Goal: Task Accomplishment & Management: Manage account settings

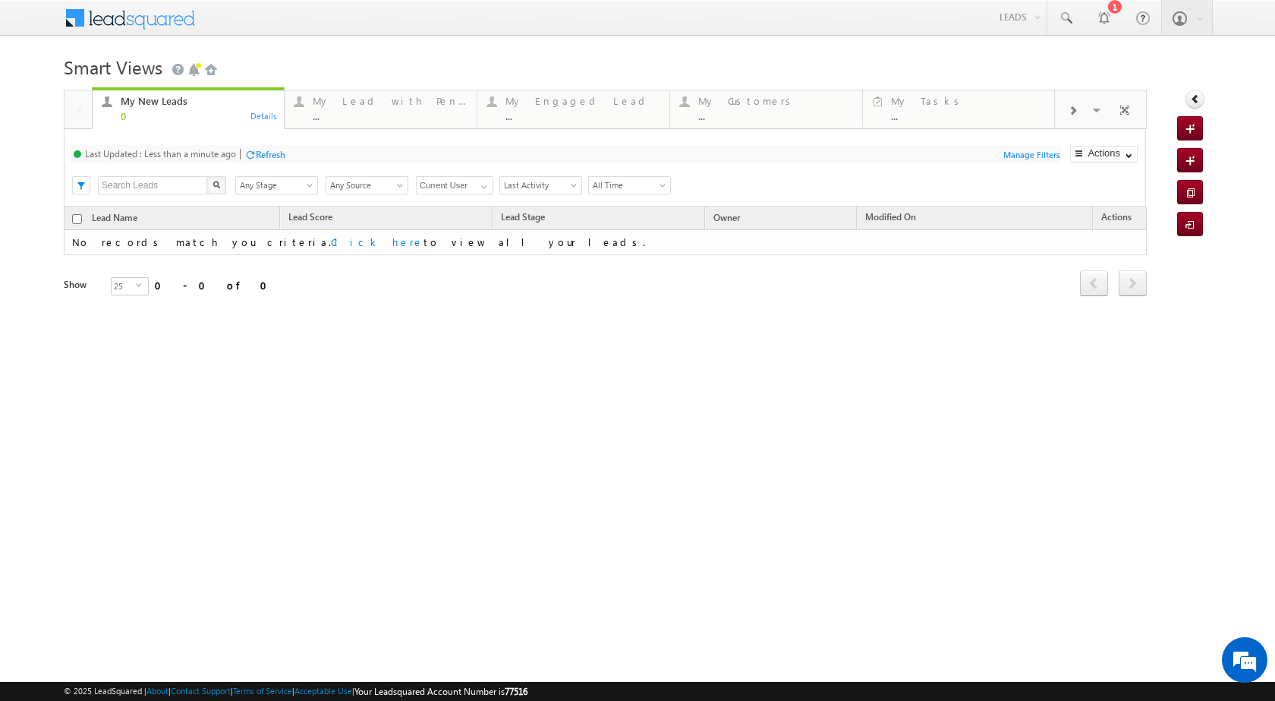
click at [1025, 25] on link "Leads" at bounding box center [1020, 16] width 54 height 33
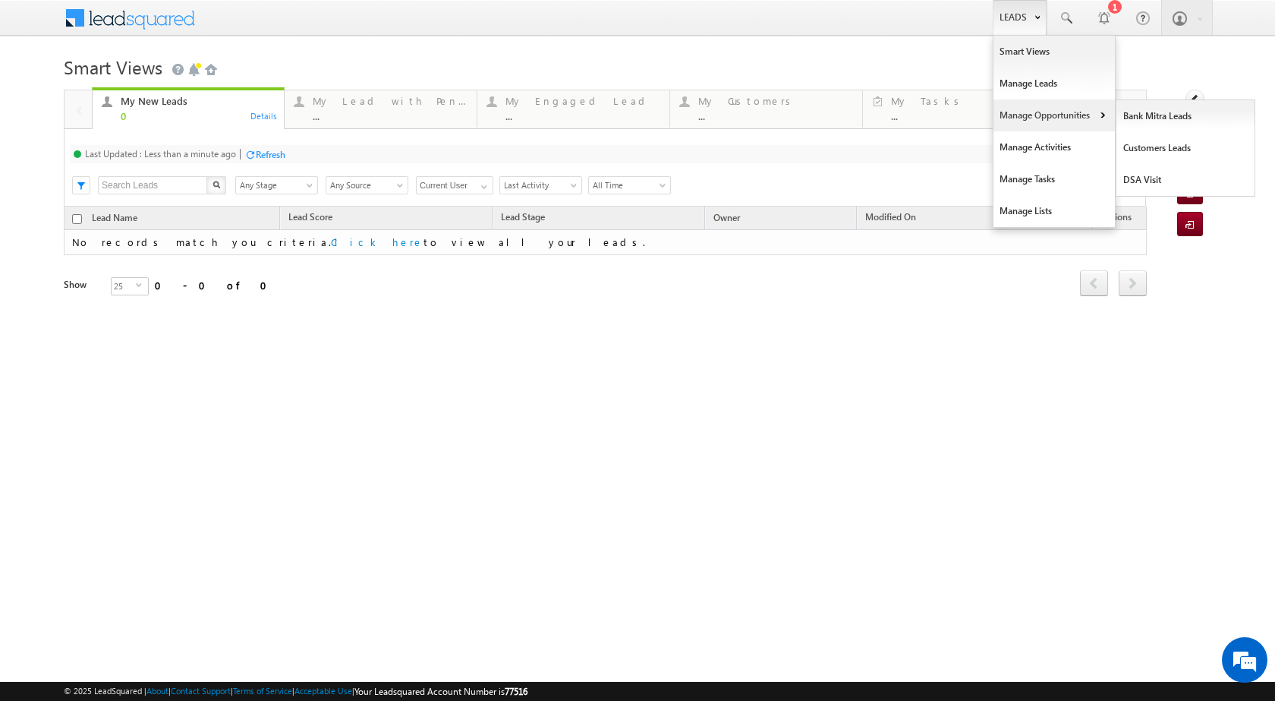
click at [1100, 115] on b at bounding box center [1102, 116] width 5 height 9
drag, startPoint x: 1028, startPoint y: 18, endPoint x: 1069, endPoint y: 90, distance: 82.3
click at [1028, 19] on link "Leads" at bounding box center [1020, 17] width 54 height 35
click at [1105, 119] on link "Manage Opportunities" at bounding box center [1053, 115] width 121 height 32
click at [1145, 156] on link "Customers Leads" at bounding box center [1185, 148] width 139 height 32
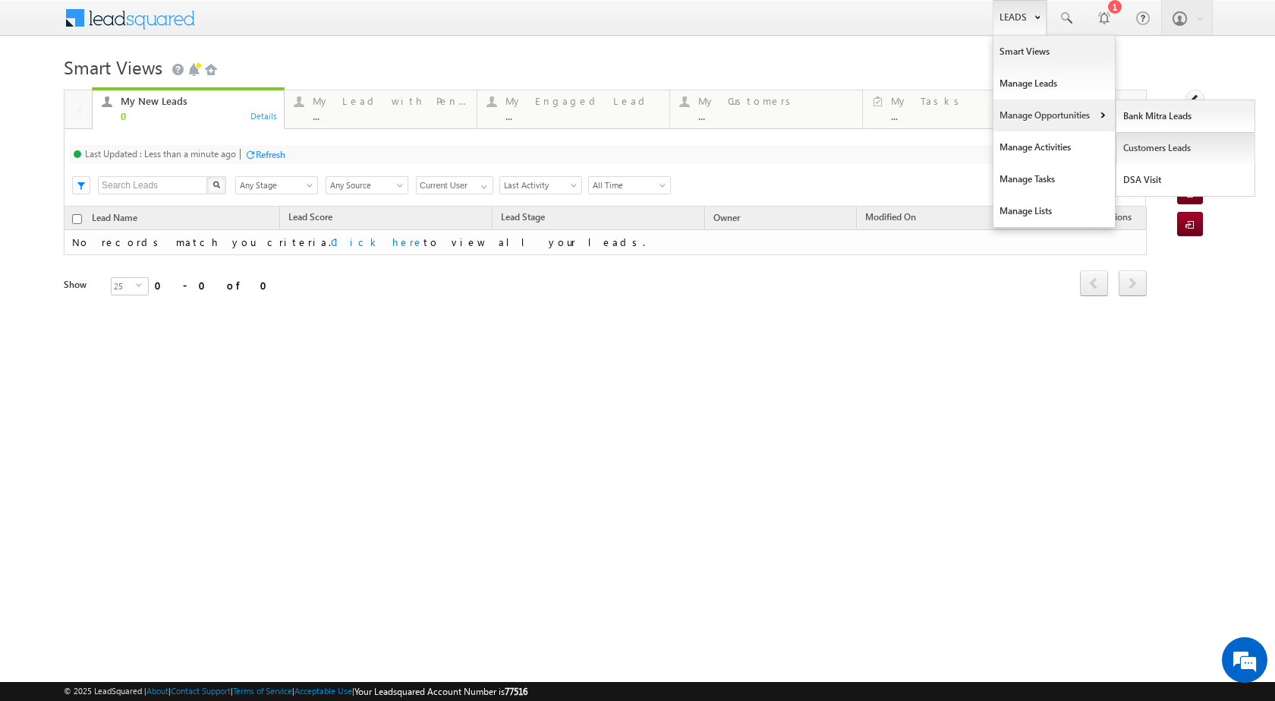
click at [1145, 156] on link "Customers Leads" at bounding box center [1185, 148] width 139 height 32
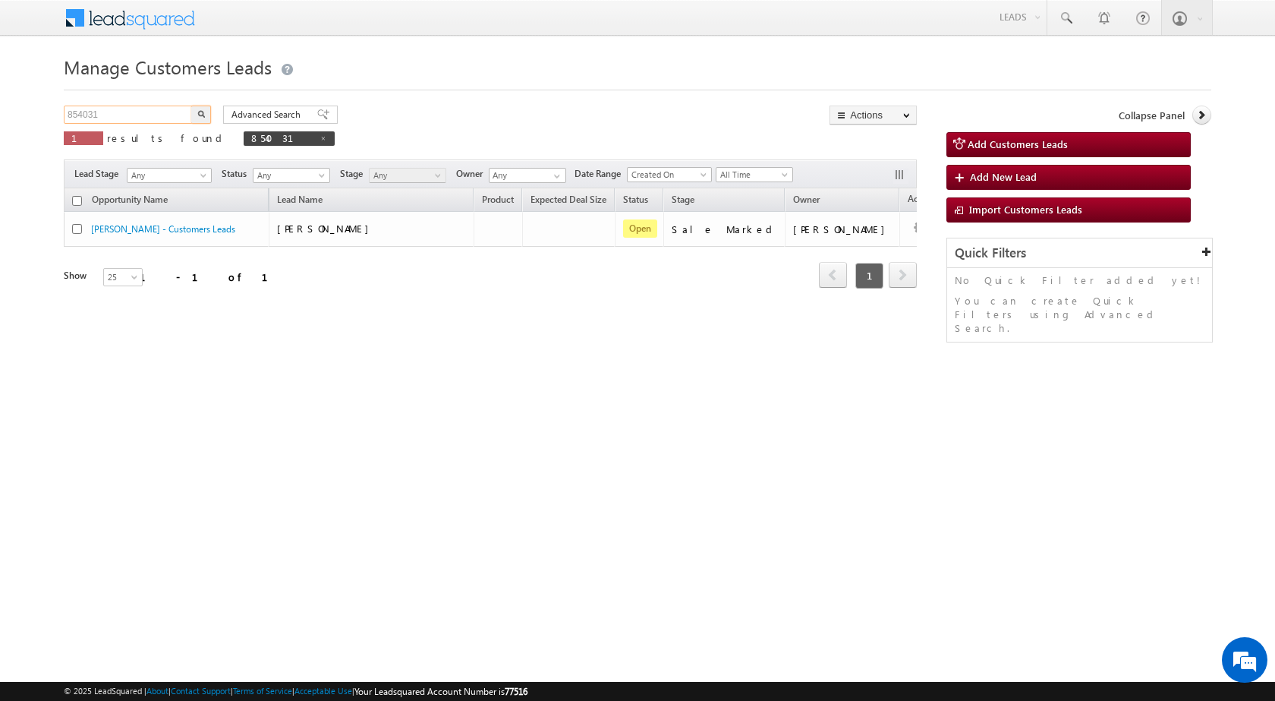
click at [118, 119] on input "854031" at bounding box center [129, 114] width 130 height 18
paste input "10/09-Customer Name is SURESH RAMRAO TAYADE Custom"
click at [164, 117] on input "10/09-Customer Name is SURESH RAMRAO TAYADE Custom" at bounding box center [129, 114] width 130 height 18
click at [163, 117] on input "10/09-Customer Name is SURESH RAMRAO TAYADE Custom" at bounding box center [129, 114] width 130 height 18
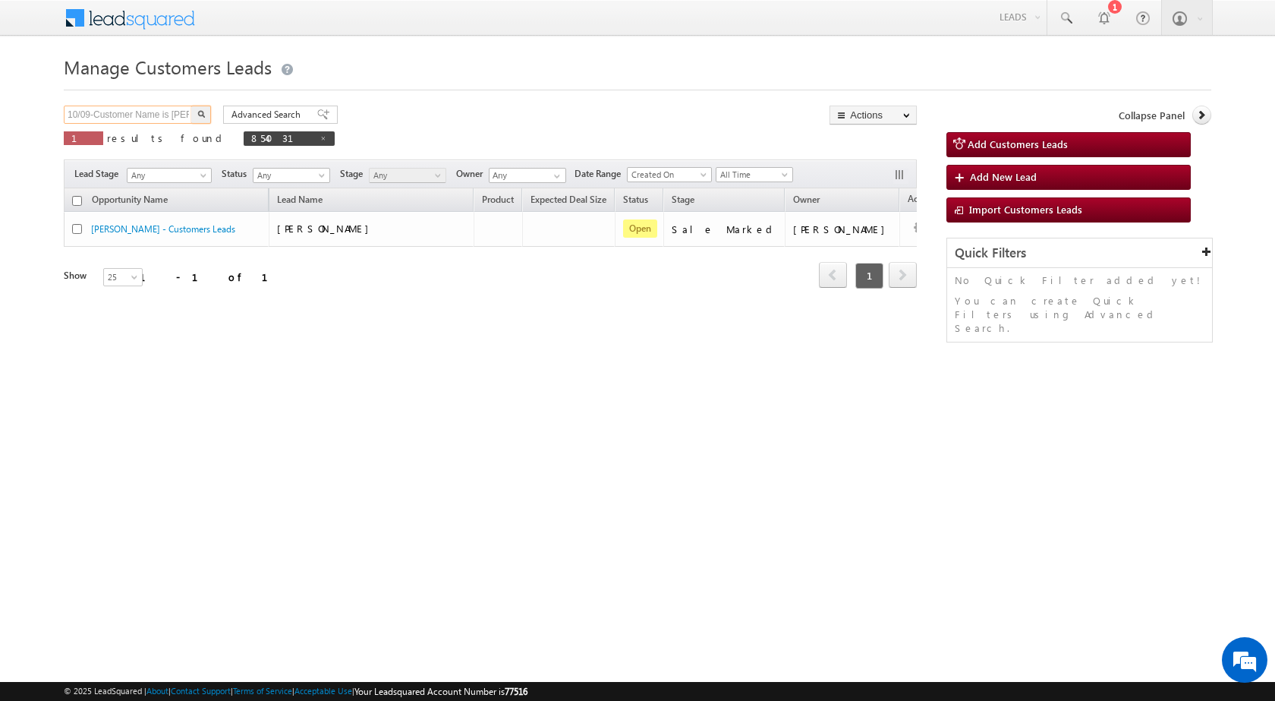
click at [163, 117] on input "10/09-Customer Name is SURESH RAMRAO TAYADE Custom" at bounding box center [129, 114] width 130 height 18
paste input "853087"
type input "853087"
click at [202, 115] on img "button" at bounding box center [201, 114] width 8 height 8
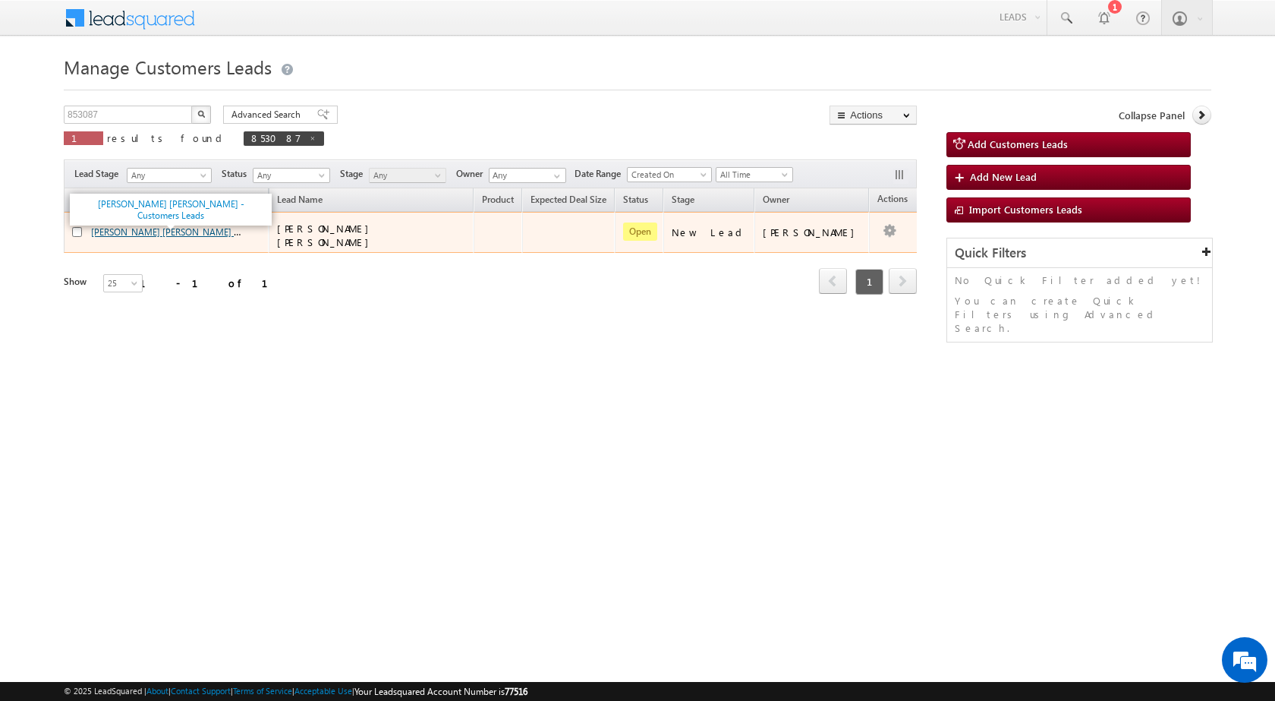
click at [158, 234] on link "SURESH RAMRAO TAYADE - Customers Leads" at bounding box center [199, 231] width 216 height 13
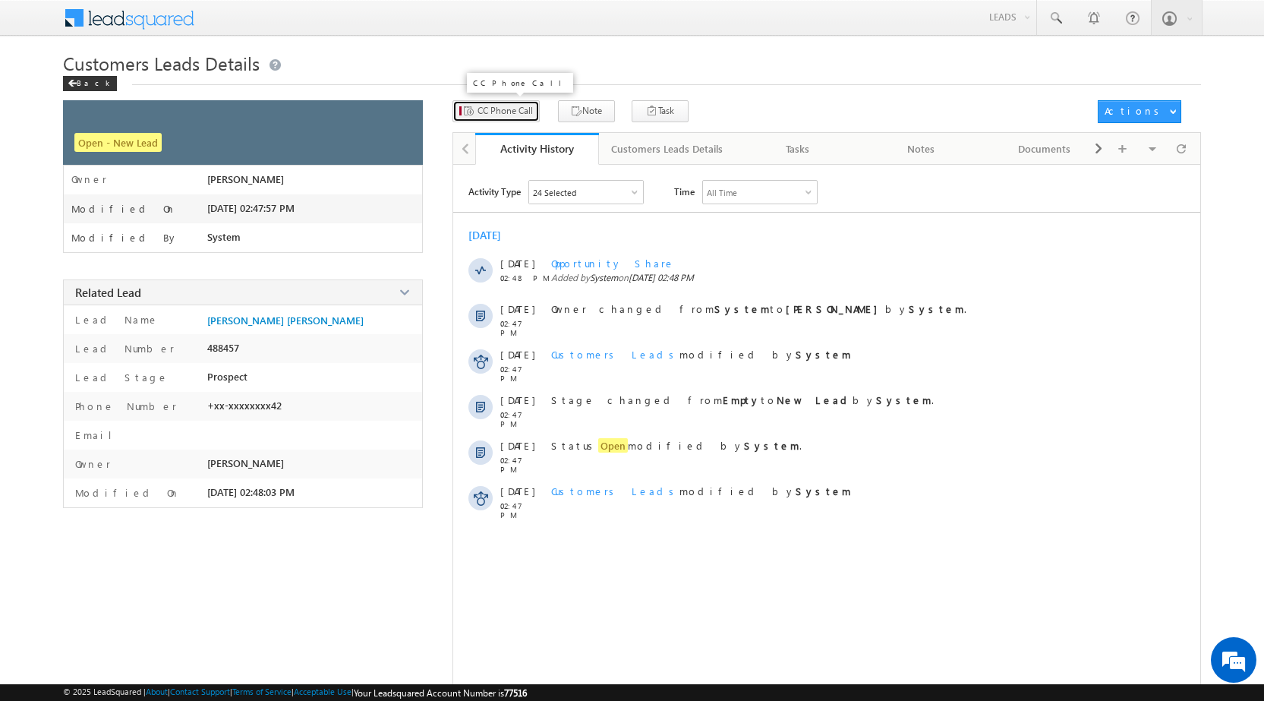
click at [502, 115] on span "CC Phone Call" at bounding box center [504, 111] width 55 height 14
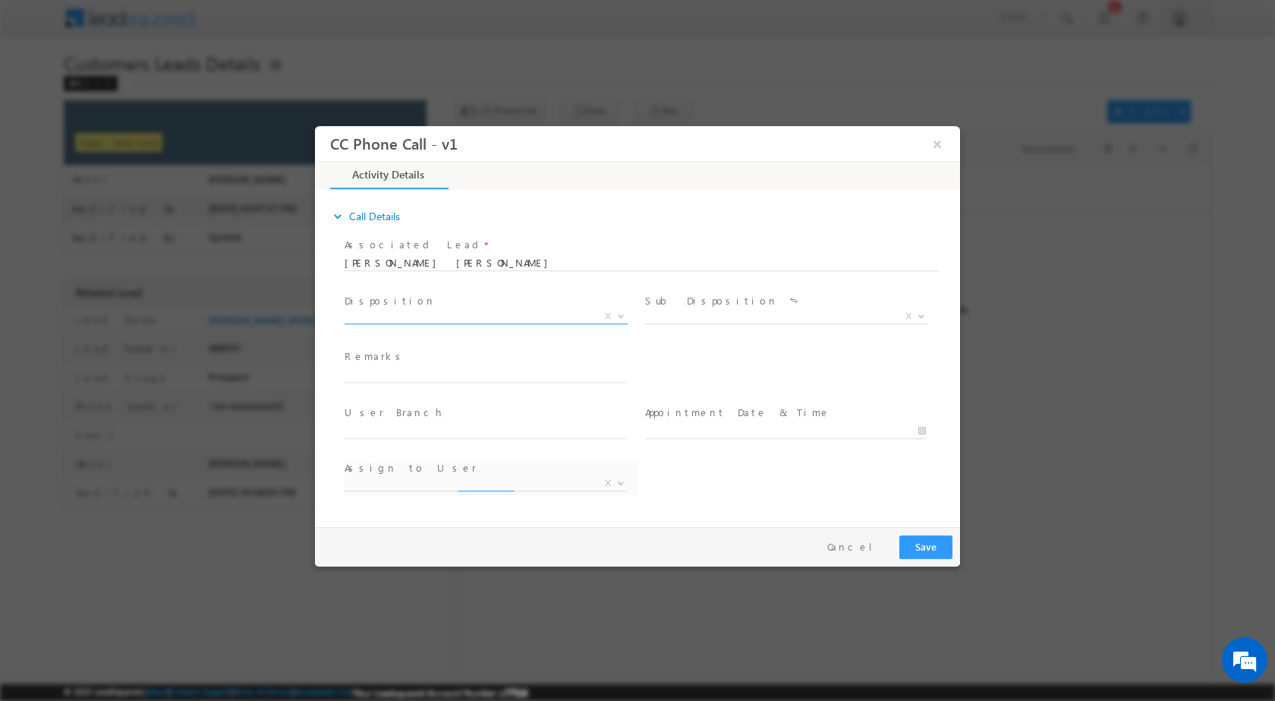
click at [621, 317] on span at bounding box center [619, 315] width 15 height 20
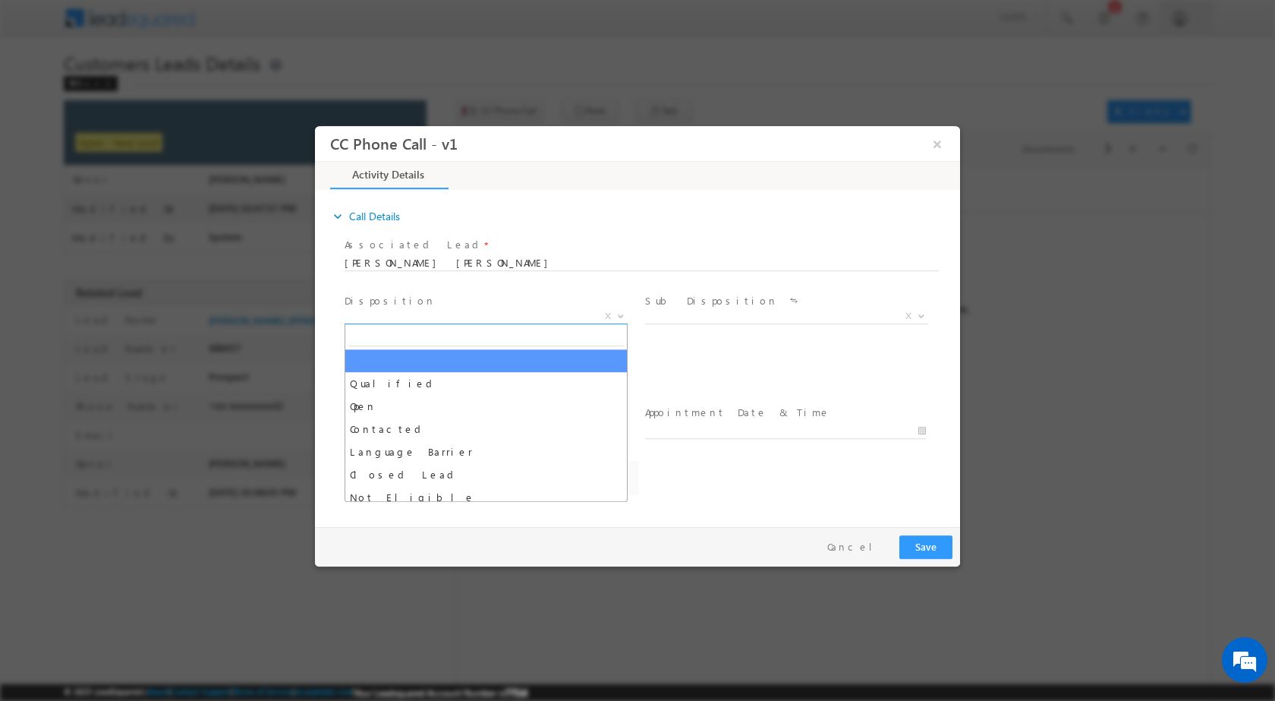
select select "[EMAIL_ADDRESS][DOMAIN_NAME]"
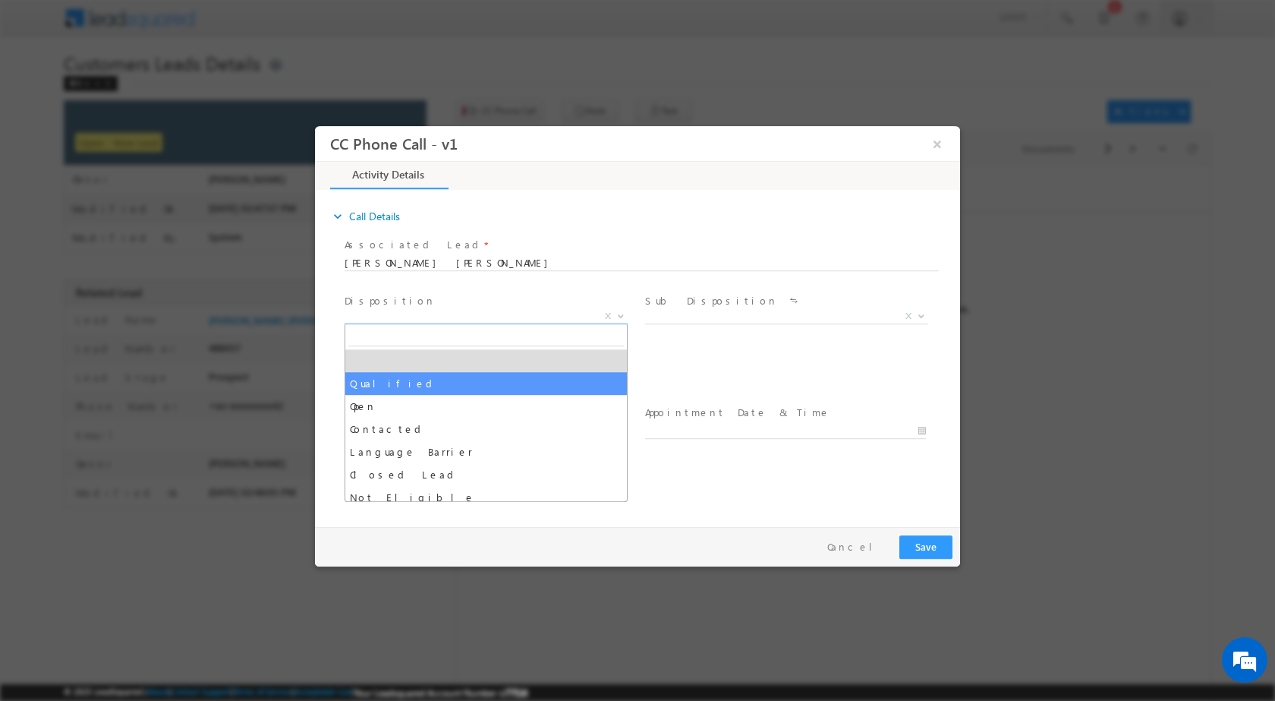
select select "Qualified"
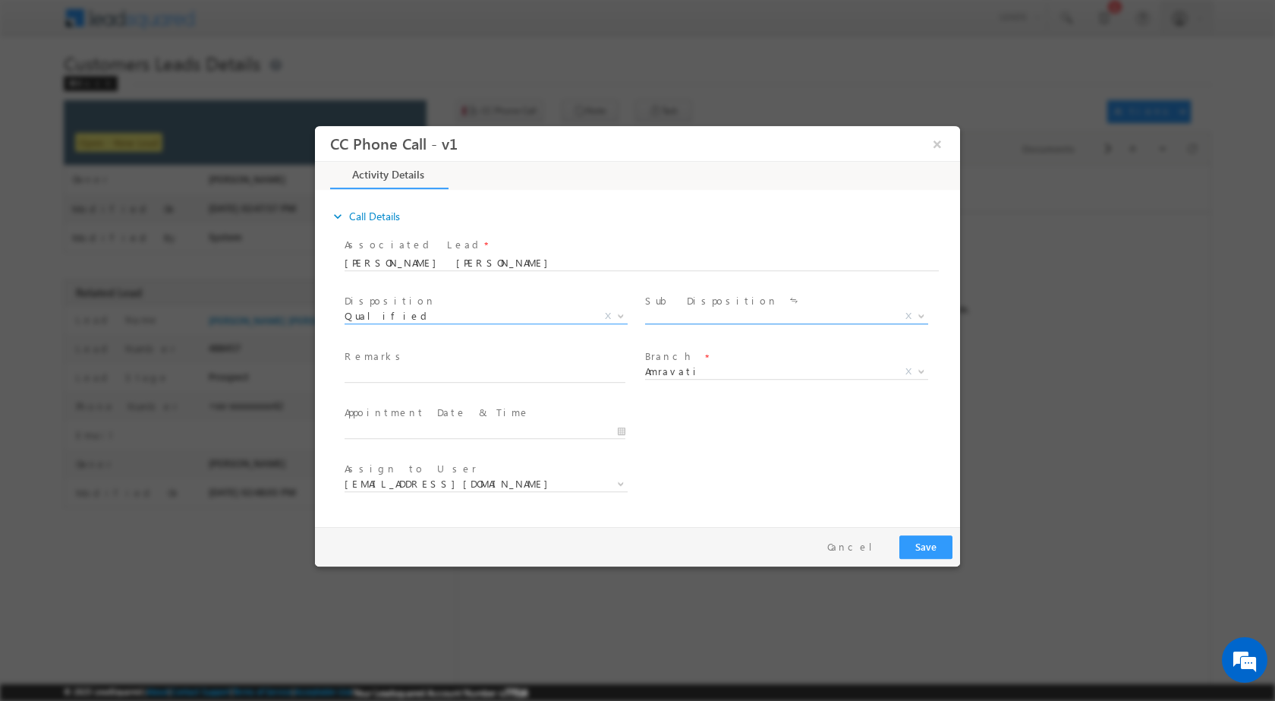
click at [909, 317] on span "X" at bounding box center [908, 315] width 6 height 14
click at [923, 306] on span at bounding box center [919, 315] width 15 height 20
click at [919, 313] on b at bounding box center [921, 314] width 9 height 5
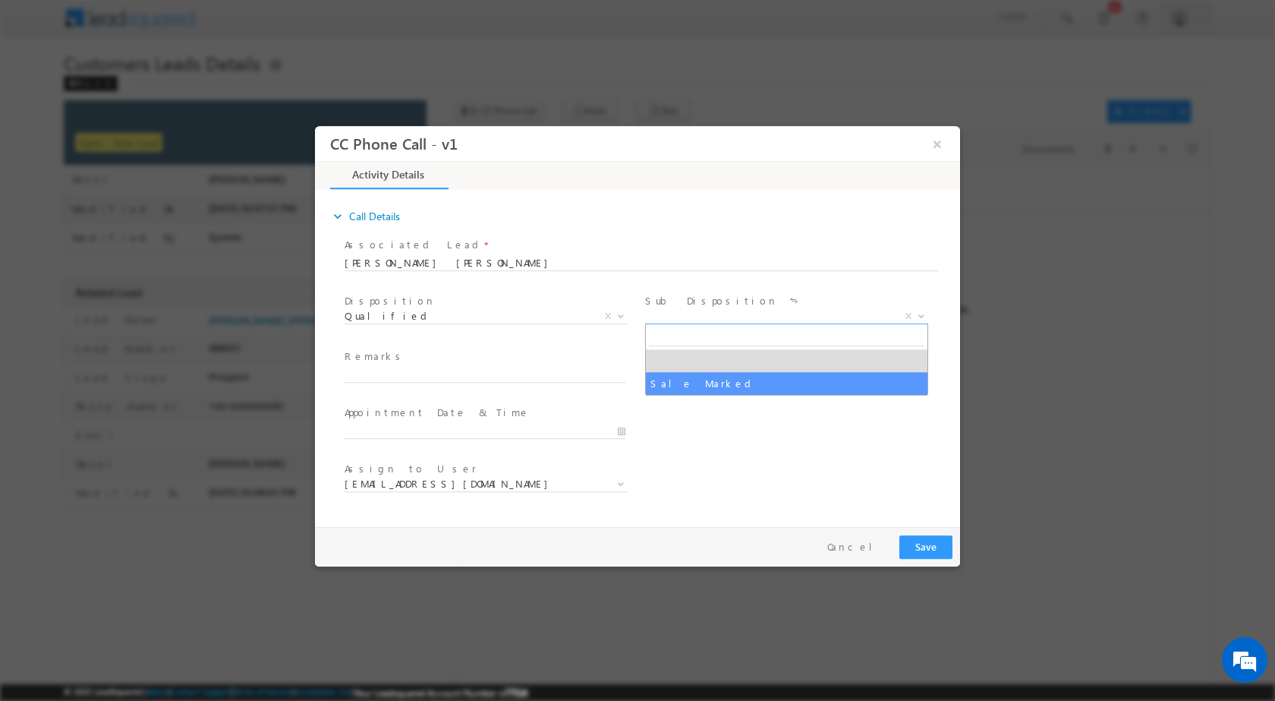
select select "Sale Marked"
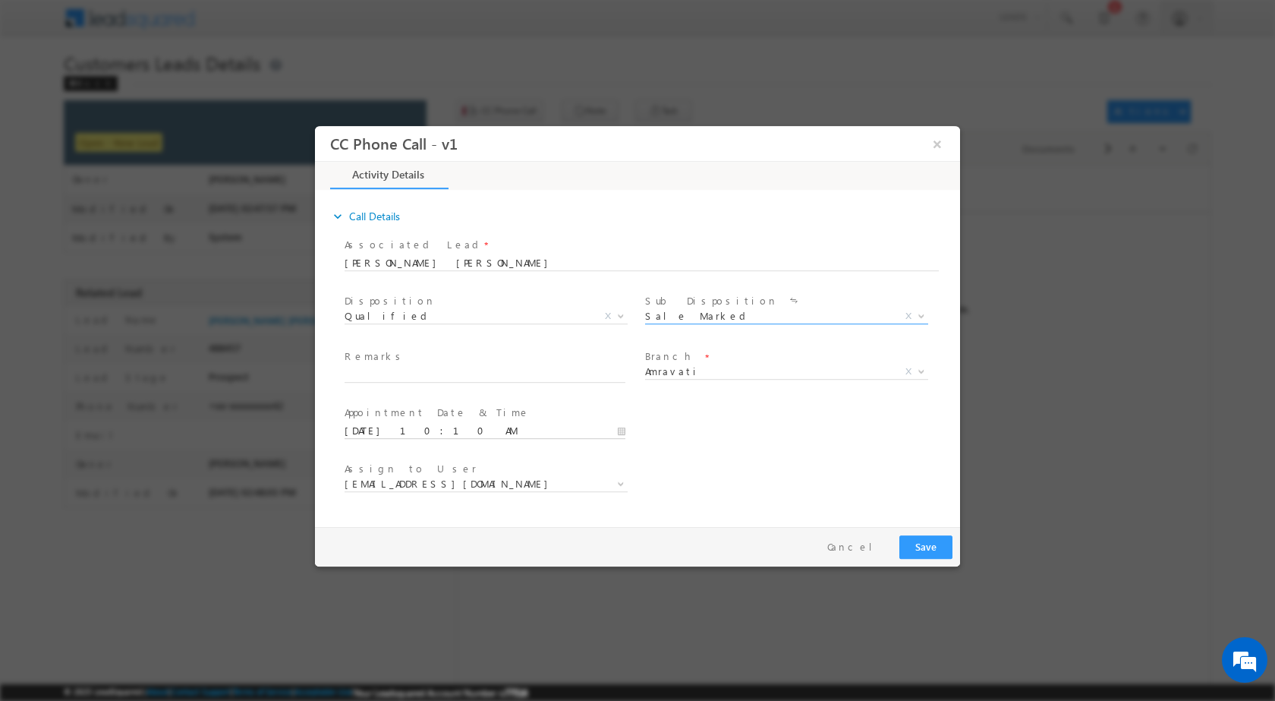
click at [615, 429] on input "09/10/2025 10:10 AM" at bounding box center [485, 430] width 281 height 15
type input "09/10/2025 10:10 AM"
type input "03"
type input "09/10/2025 3:10 AM"
click at [440, 414] on input "10" at bounding box center [442, 412] width 63 height 10
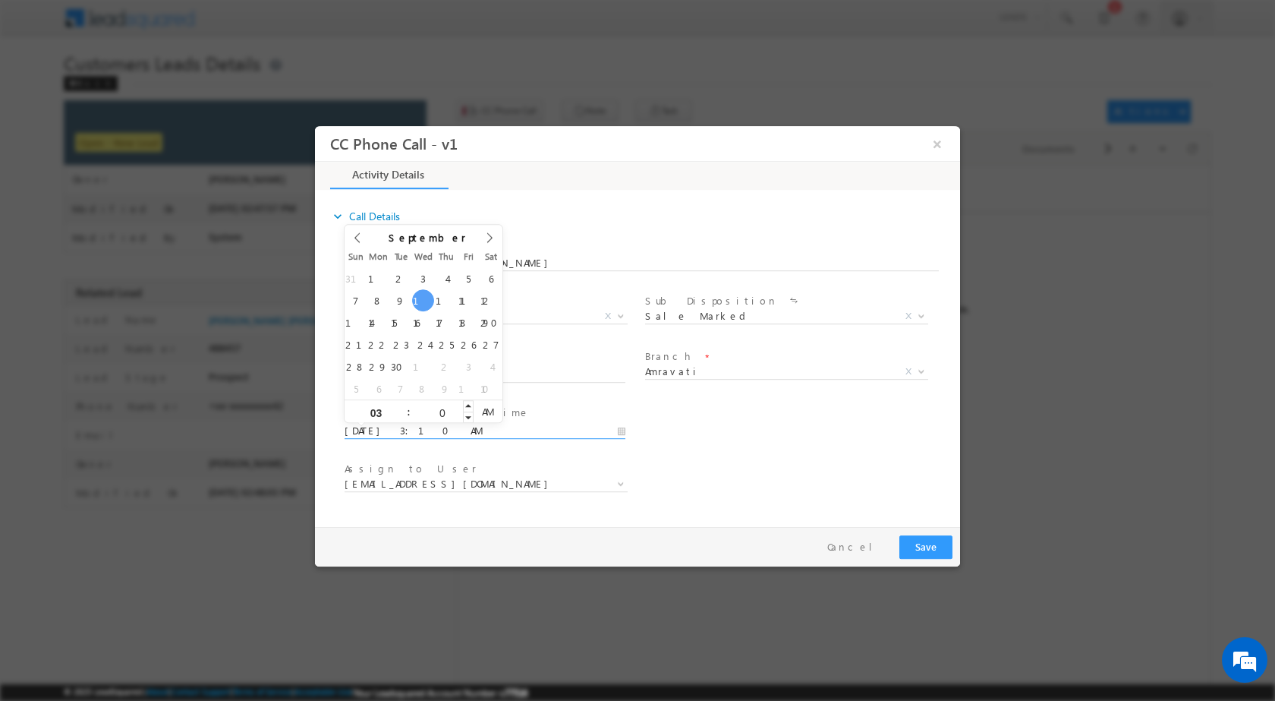
type input "00"
type input "09/10/2025 3:00 PM"
click at [484, 411] on span "PM" at bounding box center [488, 410] width 28 height 23
click at [735, 443] on div "User Branch * Appointment Date & Time * 09/10/2025 3:00 PM" at bounding box center [651, 429] width 619 height 56
click at [616, 481] on b at bounding box center [620, 482] width 9 height 5
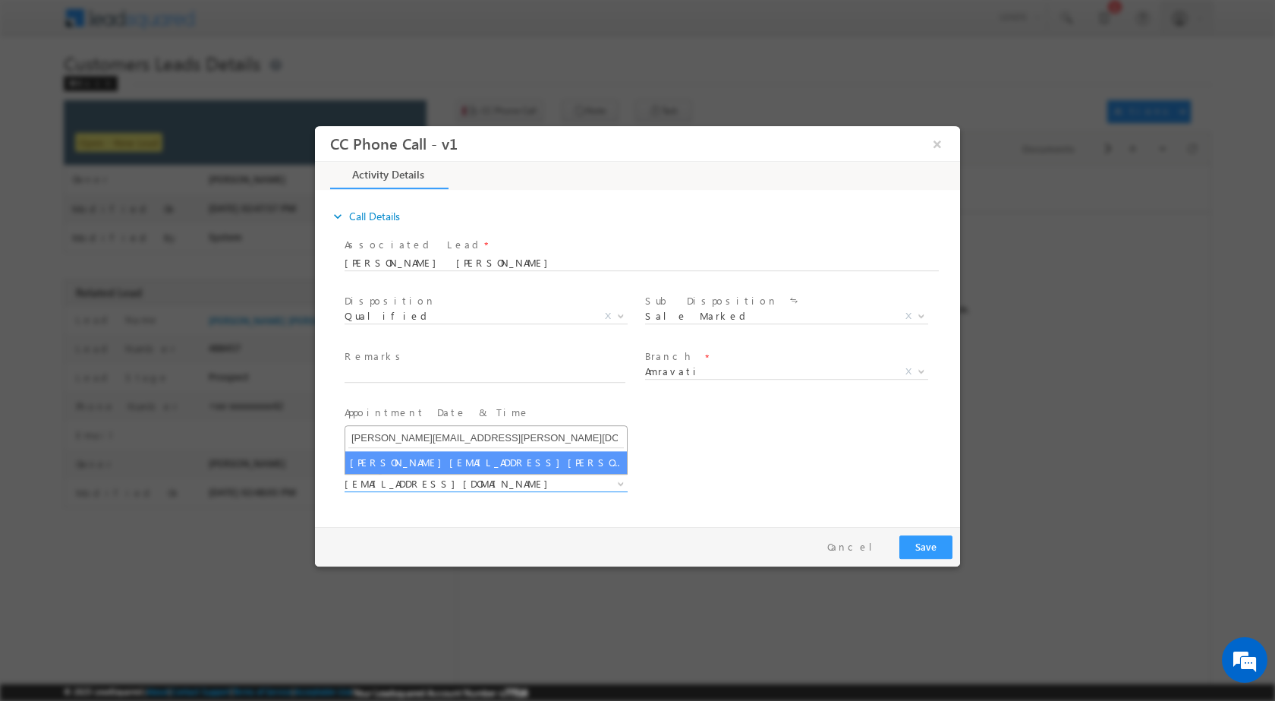
type input "vaibhav.dhanke@sgrlimited.in"
select select "vaibhav.dhanke@sgrlimited.in"
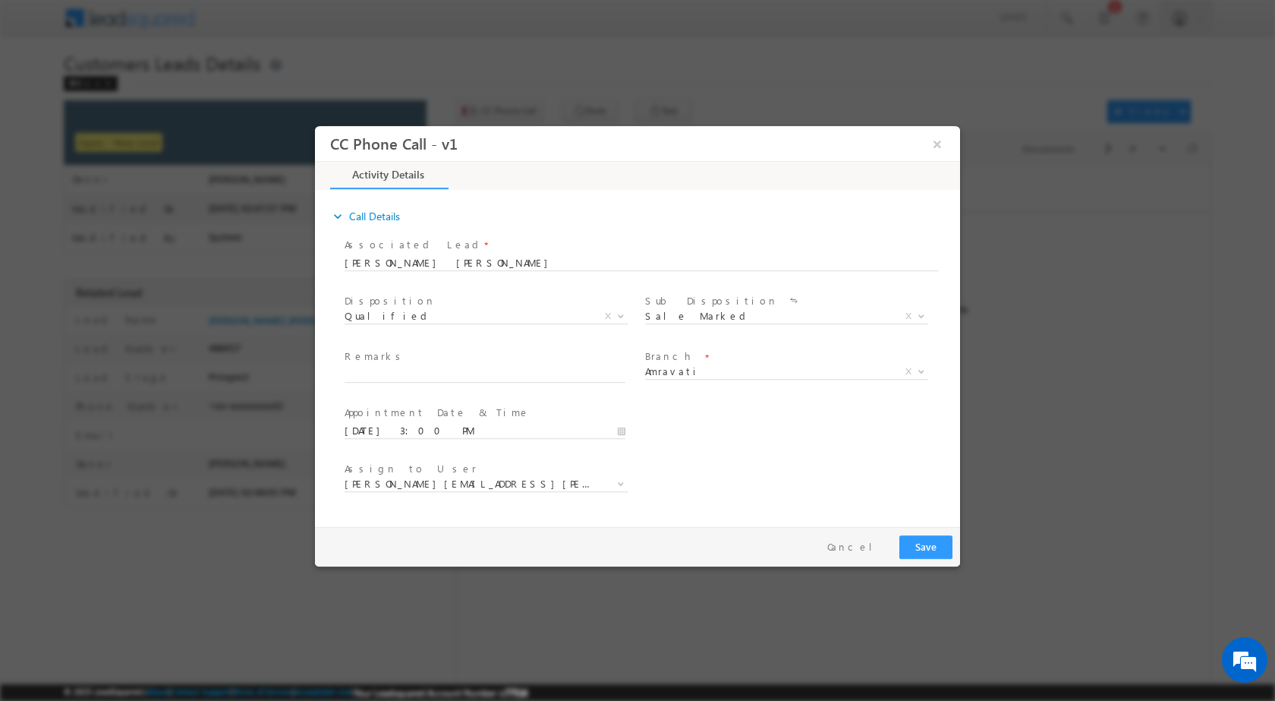
click at [439, 365] on div "Remarks *" at bounding box center [492, 365] width 294 height 35
click at [440, 378] on input "text" at bounding box center [485, 374] width 281 height 15
paste input "10/09-Customer Name is SURESH RAMRAO TAYADE Customer age is 38 yrs Loan type is…"
type input "10/09-Customer Name is SURESH RAMRAO TAYADE Customer age is 38 yrs Loan type is…"
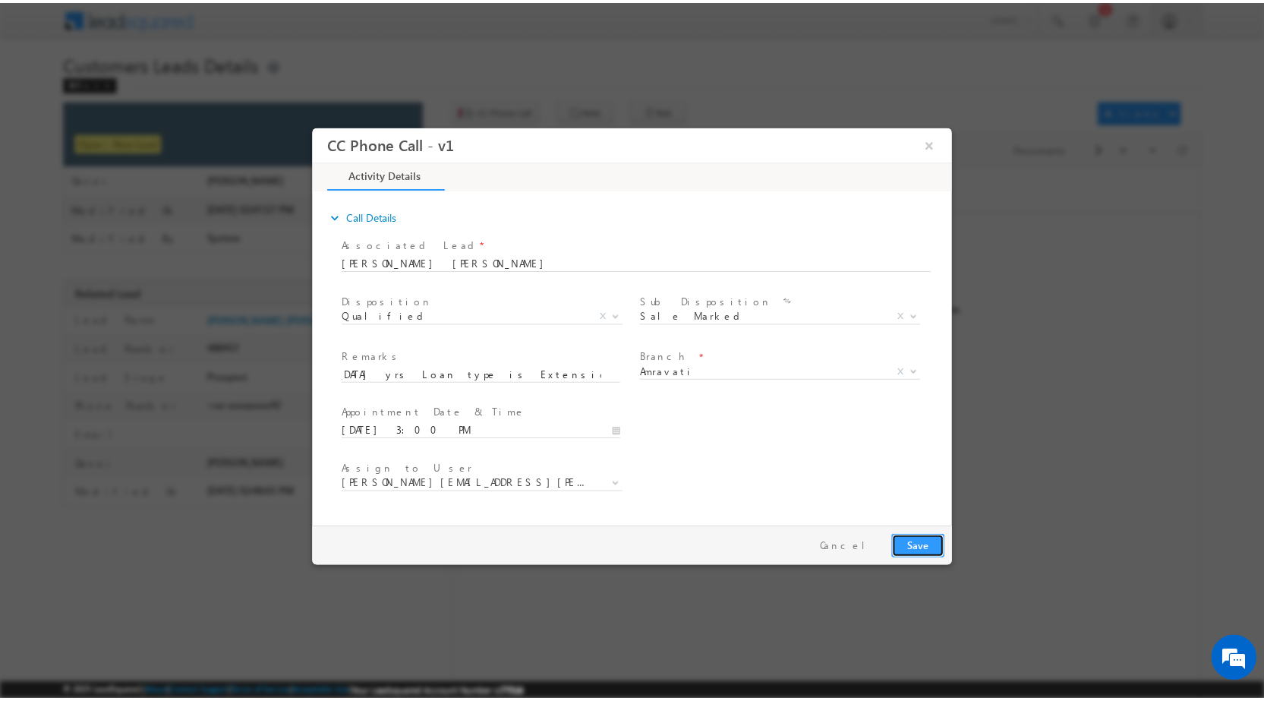
scroll to position [0, 0]
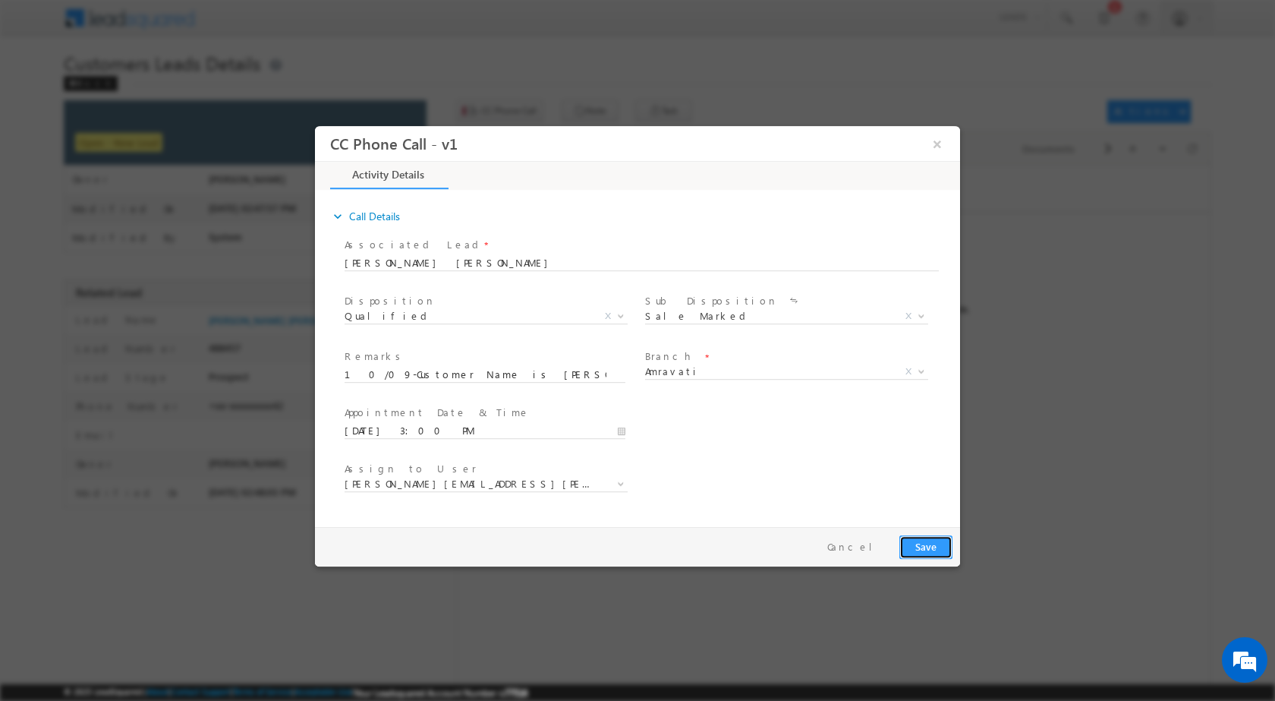
click at [925, 543] on button "Save" at bounding box center [925, 546] width 53 height 24
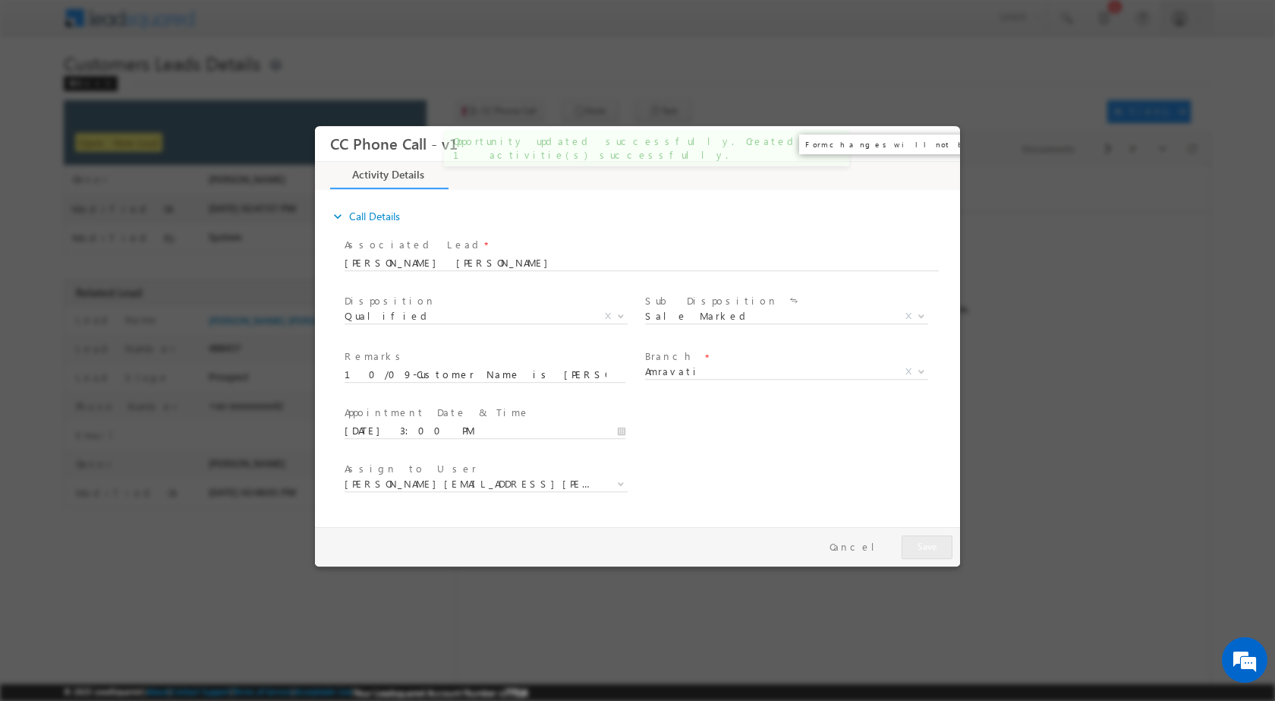
click at [934, 142] on button "×" at bounding box center [937, 143] width 26 height 28
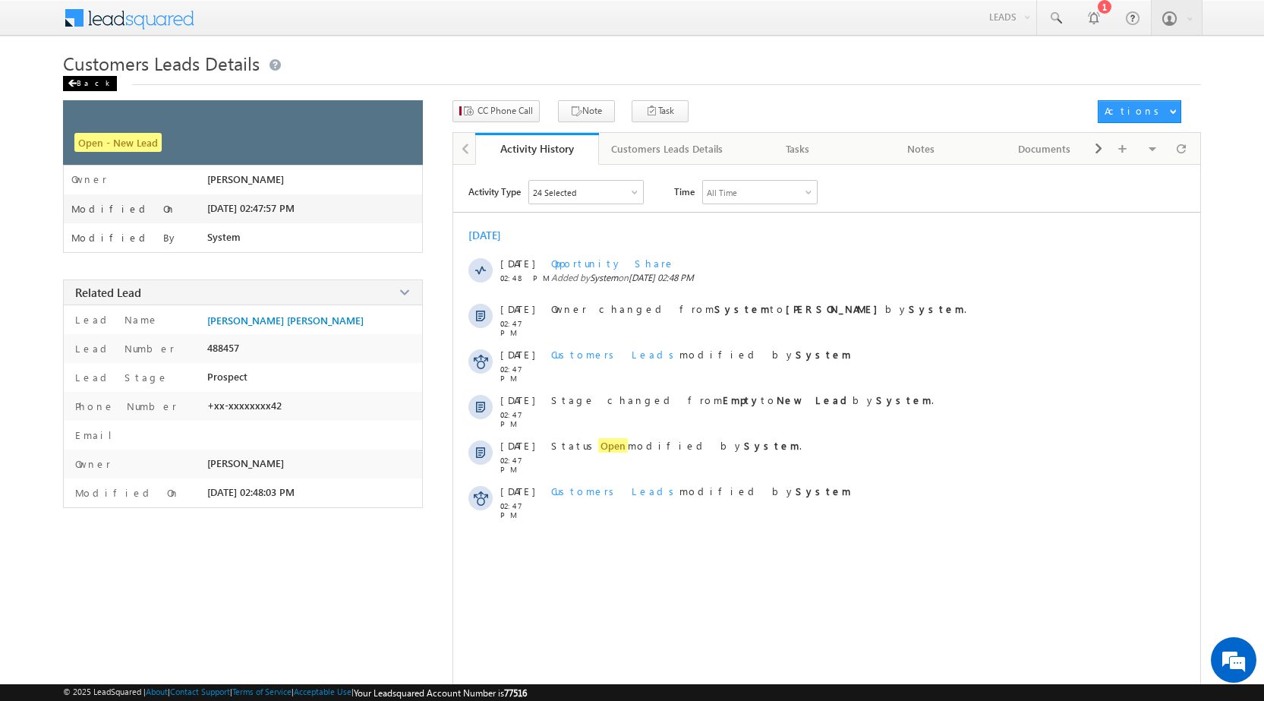
click at [89, 80] on div "Back" at bounding box center [90, 83] width 54 height 15
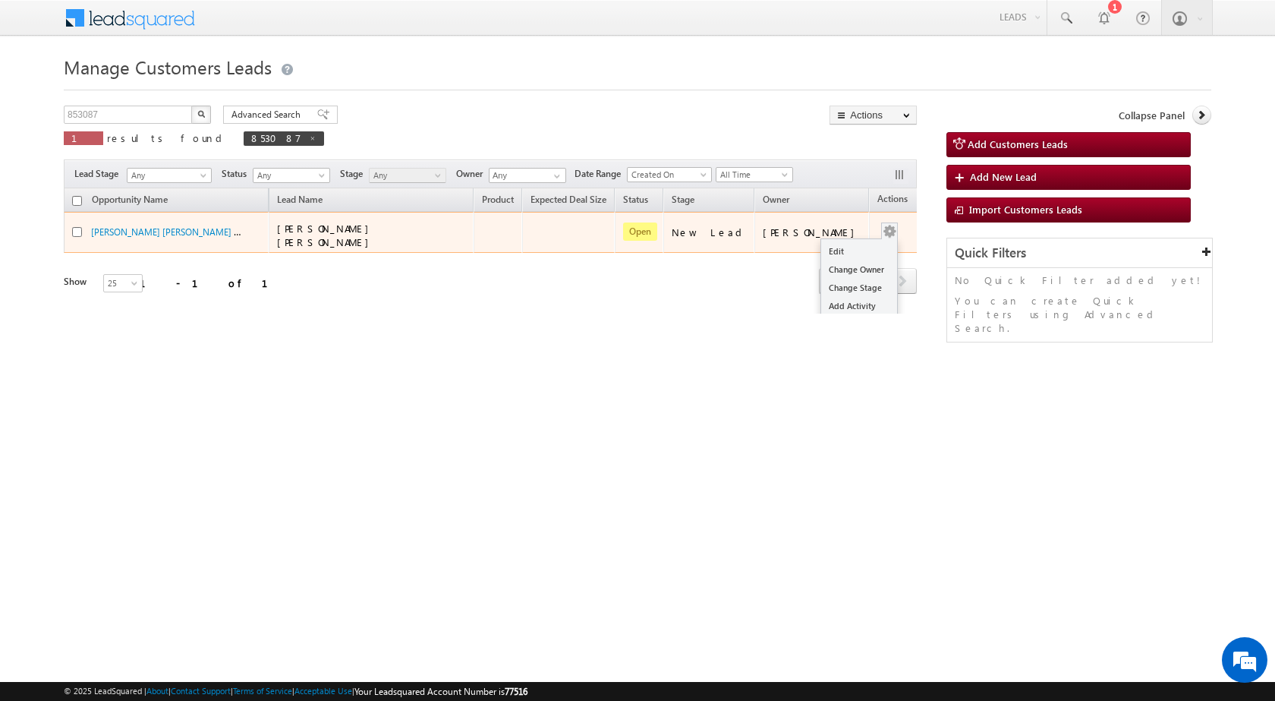
click at [880, 231] on td "Edit Change Owner Change Stage Add Activity Add Task Delete" at bounding box center [900, 232] width 63 height 41
click at [823, 252] on link "Edit" at bounding box center [859, 251] width 76 height 18
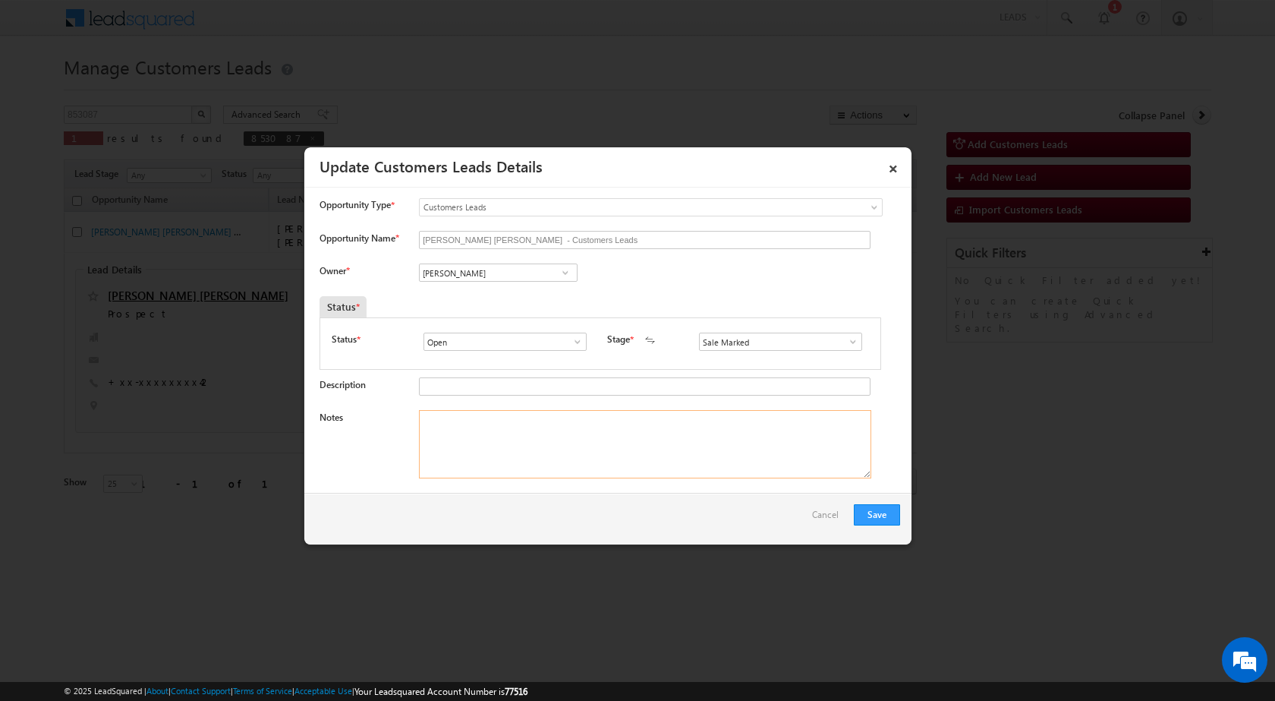
click at [699, 434] on textarea "Notes" at bounding box center [645, 444] width 452 height 68
paste textarea "10/09-Customer Name is SURESH [PERSON_NAME] Customer age is [DEMOGRAPHIC_DATA] …"
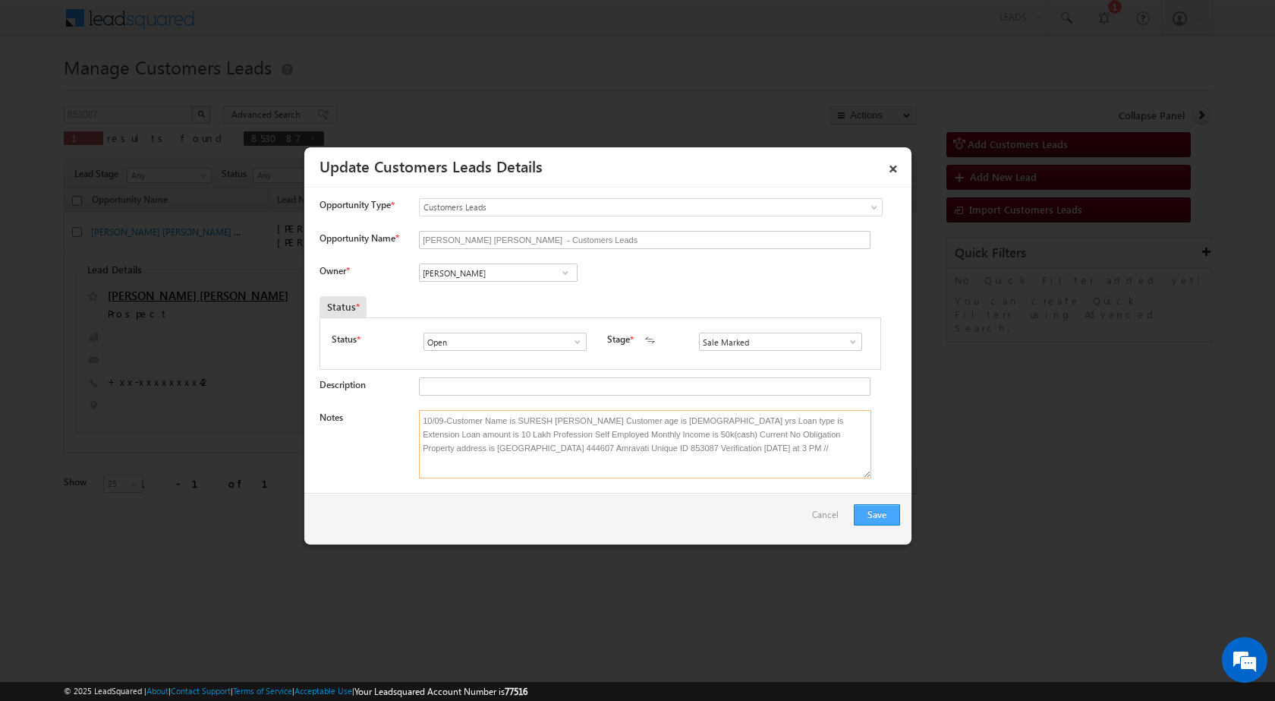
type textarea "10/09-Customer Name is SURESH [PERSON_NAME] Customer age is [DEMOGRAPHIC_DATA] …"
click at [869, 513] on button "Save" at bounding box center [877, 514] width 46 height 21
